Goal: Find contact information: Find contact information

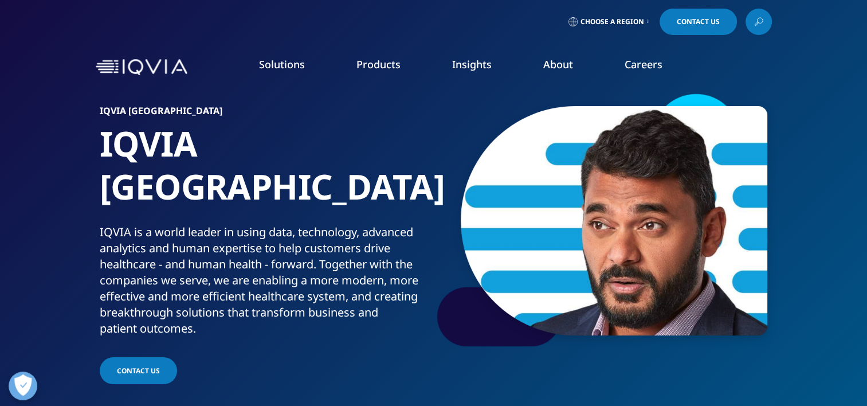
click at [124, 357] on link "CONTACT US" at bounding box center [138, 370] width 77 height 27
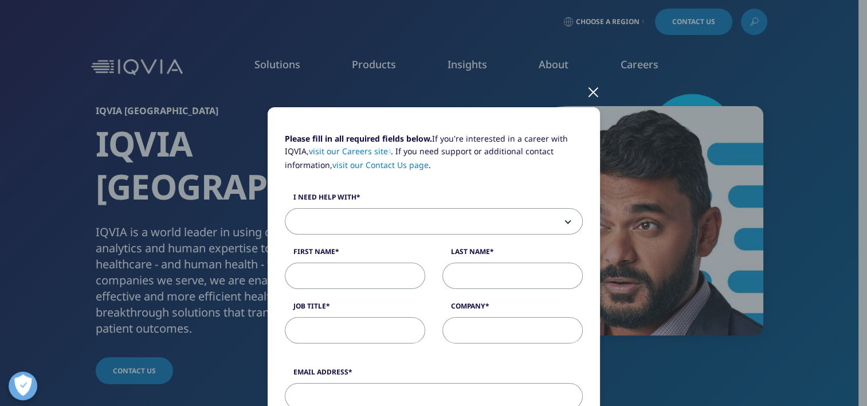
click at [588, 87] on div at bounding box center [593, 92] width 13 height 32
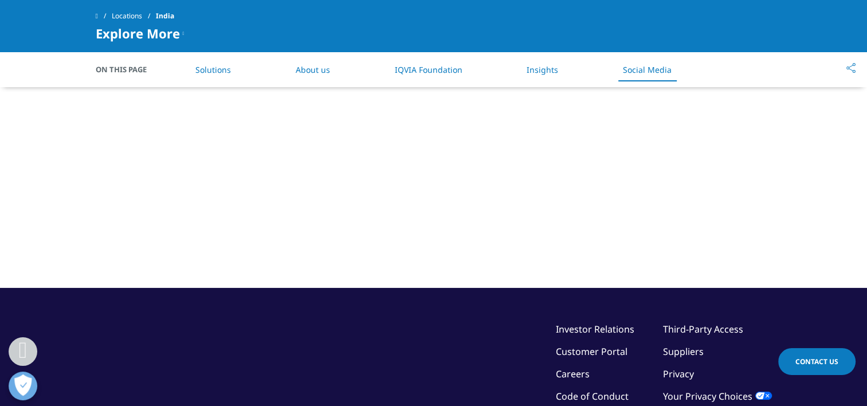
scroll to position [3911, 0]
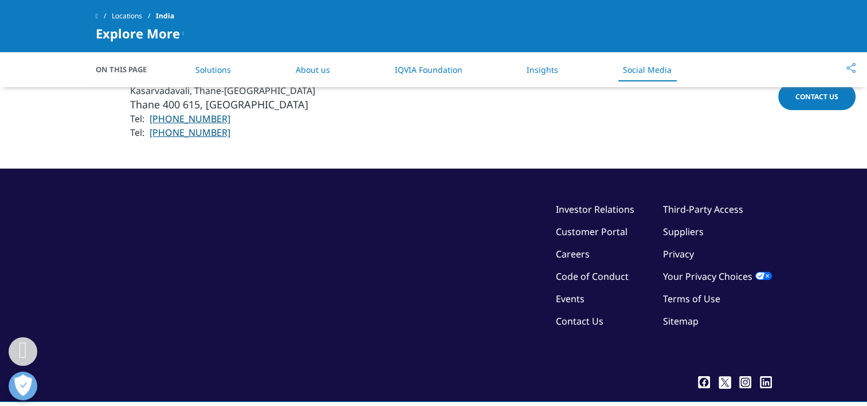
click at [584, 315] on link "Contact Us" at bounding box center [580, 321] width 48 height 13
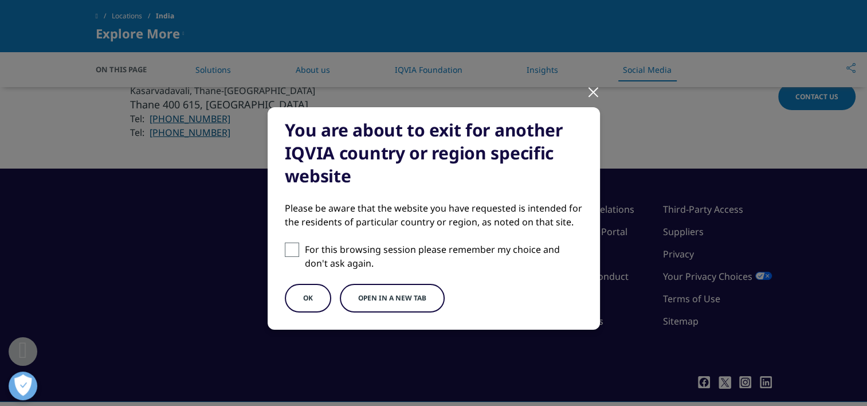
click at [401, 286] on button "Open in a new tab" at bounding box center [392, 298] width 105 height 29
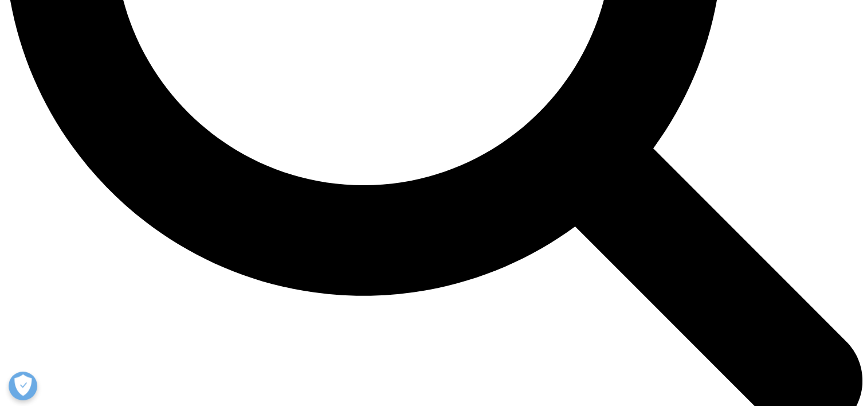
scroll to position [1290, 0]
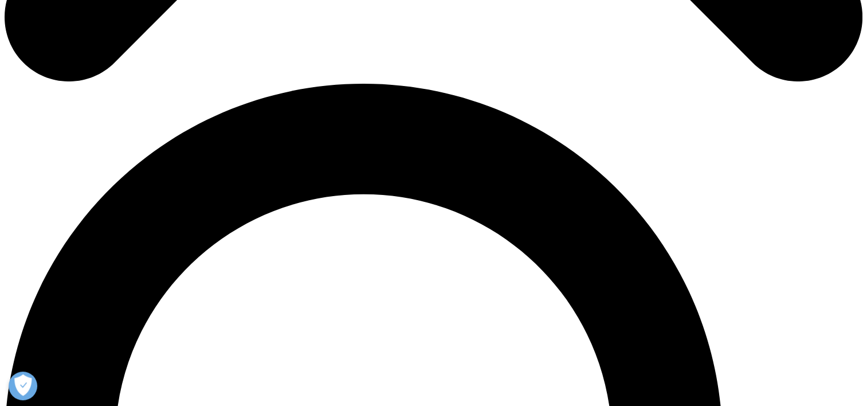
scroll to position [787, 0]
